Goal: Task Accomplishment & Management: Manage account settings

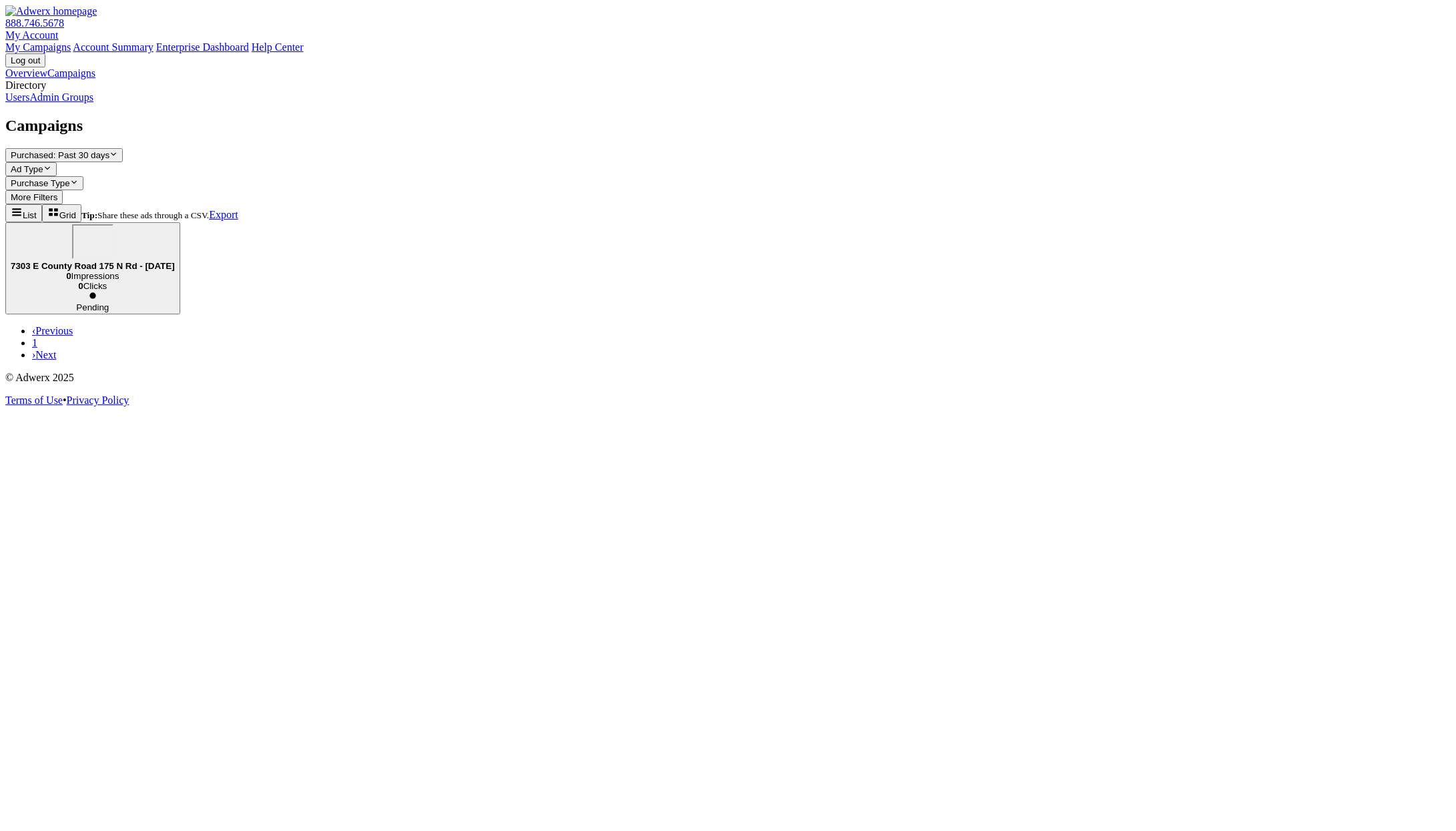
click at [93, 103] on link "Admin Groups" at bounding box center [62, 97] width 64 height 11
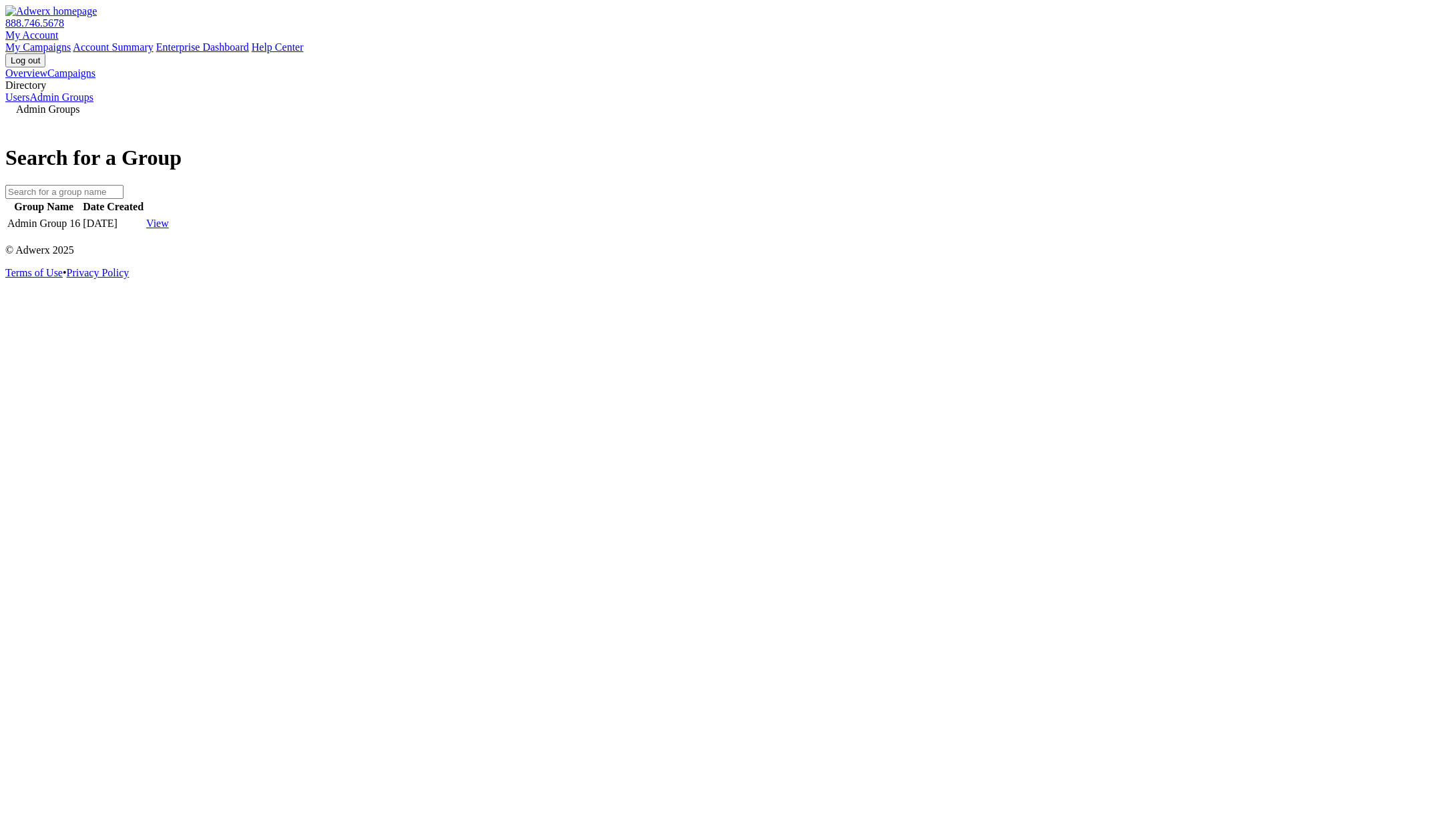
click at [59, 30] on link "My Account" at bounding box center [32, 35] width 54 height 11
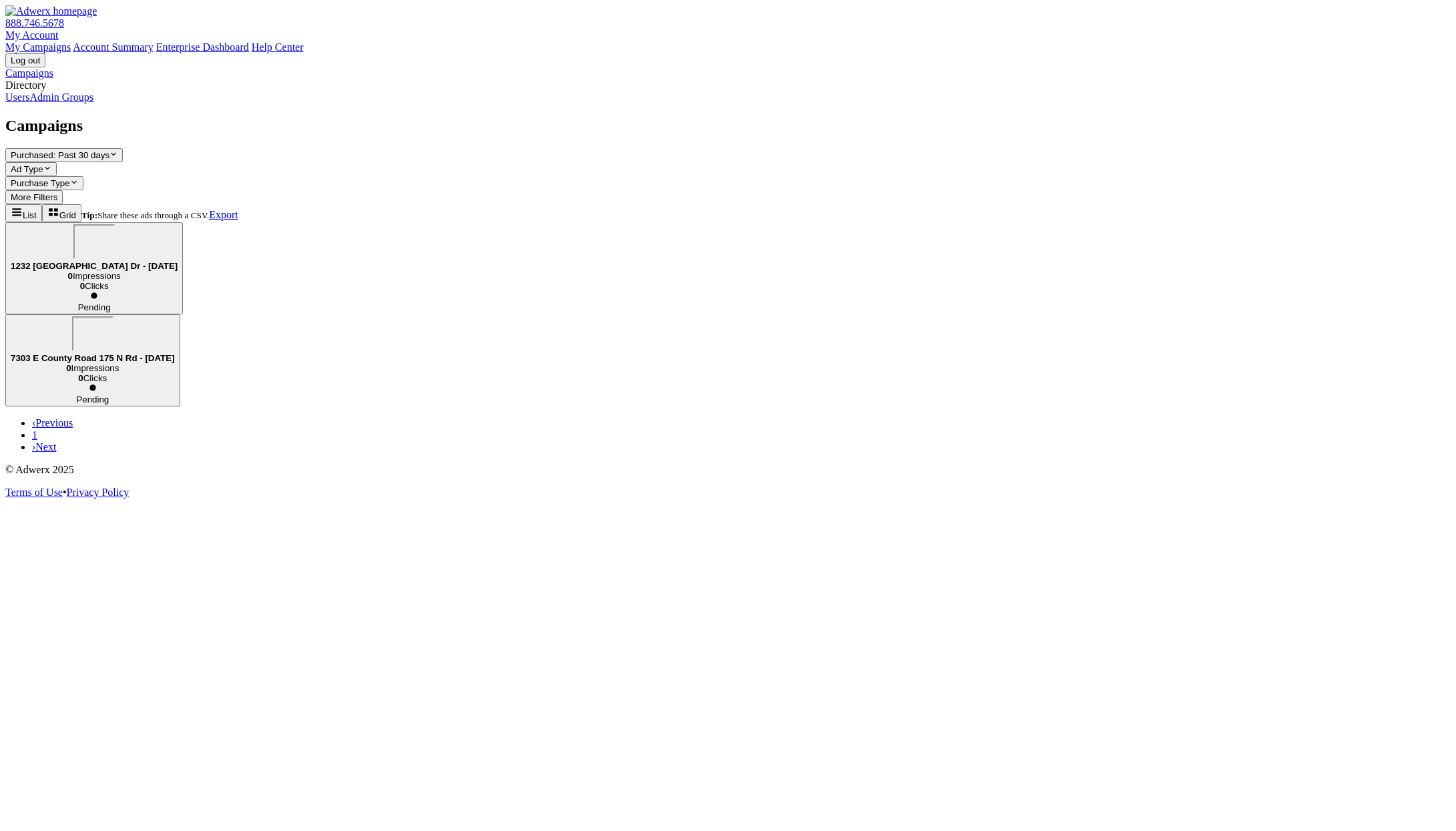
click at [59, 103] on link "Admin Groups" at bounding box center [62, 97] width 64 height 11
